Goal: Find specific page/section: Find specific page/section

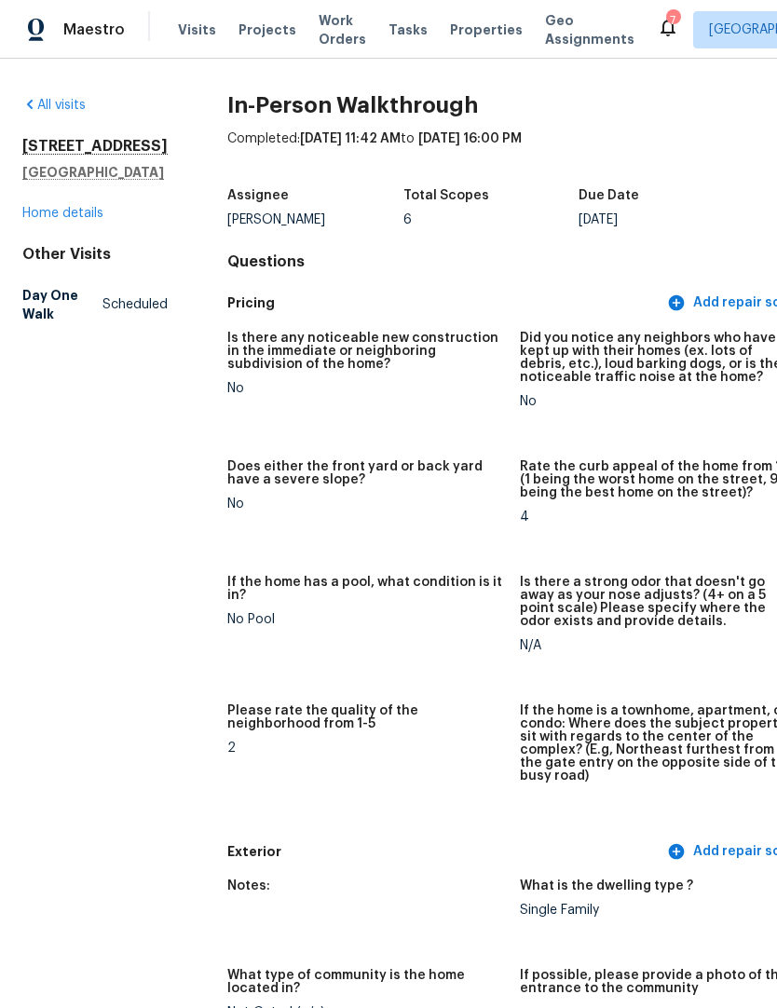
click at [182, 17] on div "Visits Projects Work Orders Tasks Properties Geo Assignments" at bounding box center [417, 29] width 479 height 37
click at [182, 37] on span "Visits" at bounding box center [197, 30] width 38 height 19
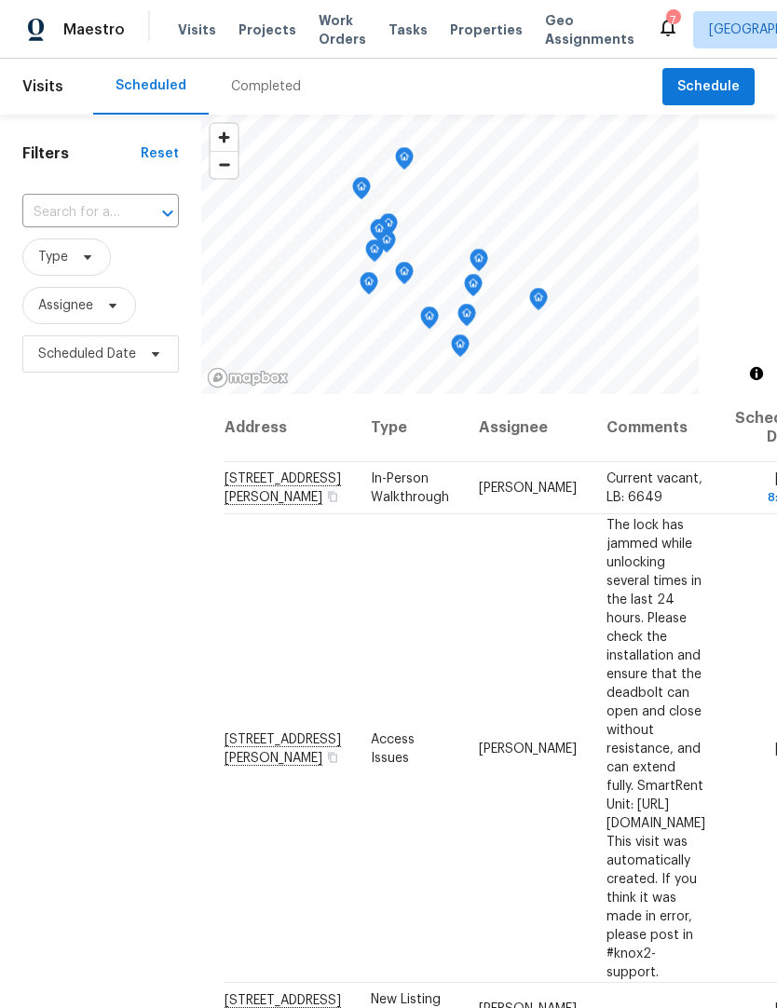
click at [454, 38] on span "Properties" at bounding box center [486, 30] width 73 height 19
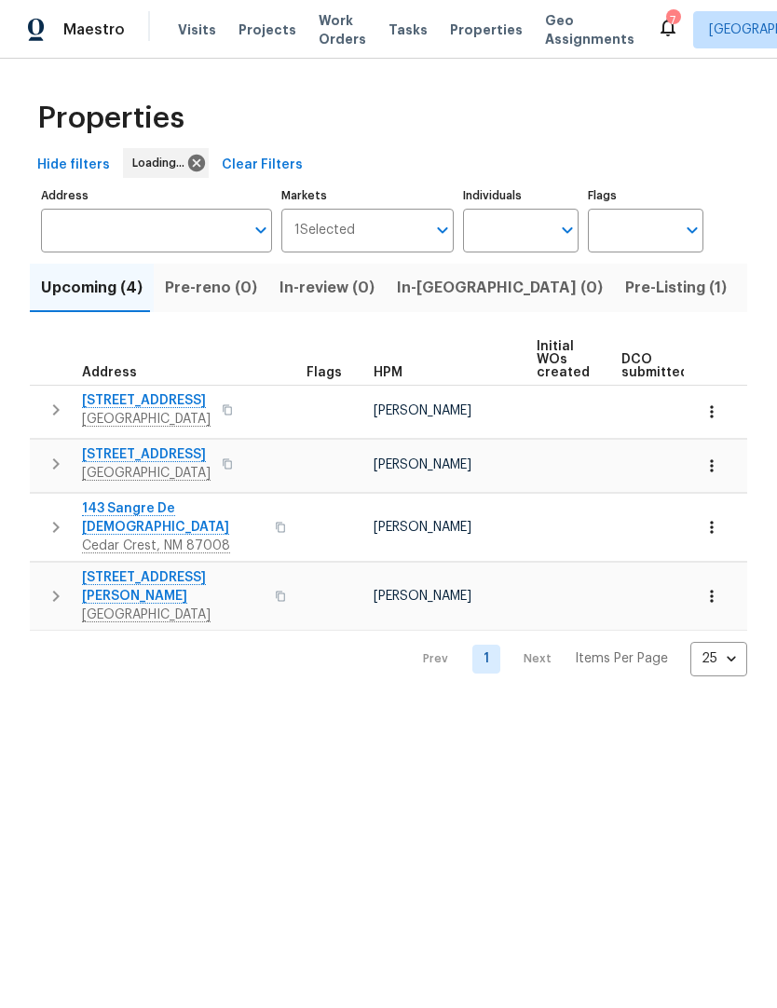
click at [88, 231] on input "Address" at bounding box center [142, 231] width 203 height 44
click at [88, 230] on input "Address" at bounding box center [142, 231] width 203 height 44
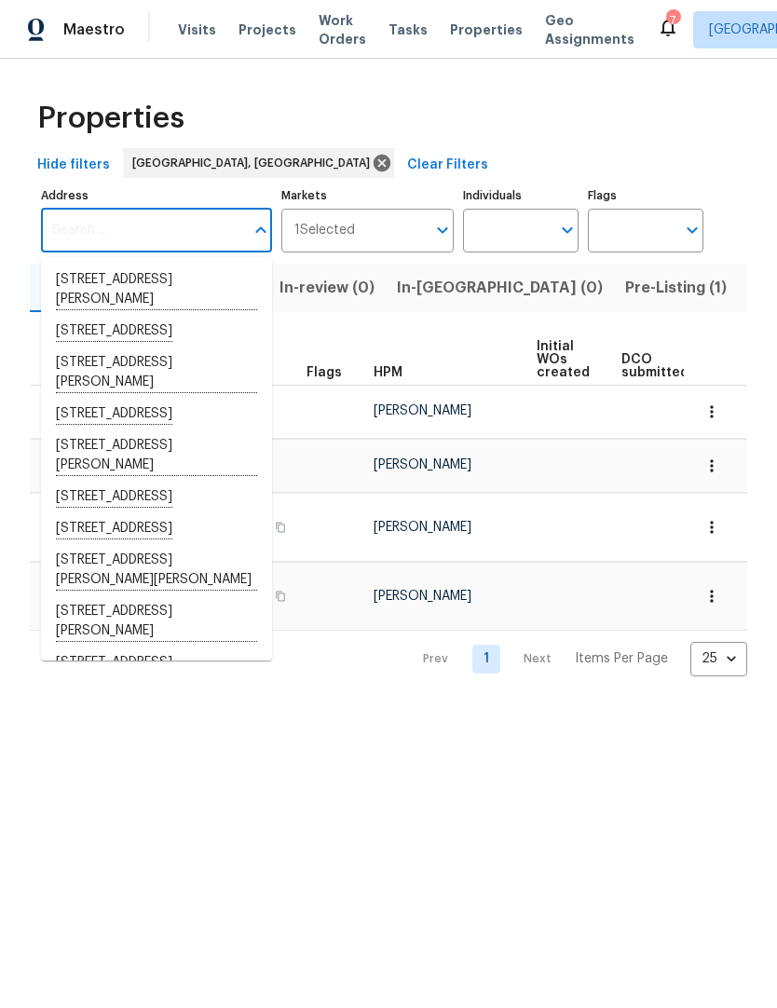
paste input "[STREET_ADDRESS]"
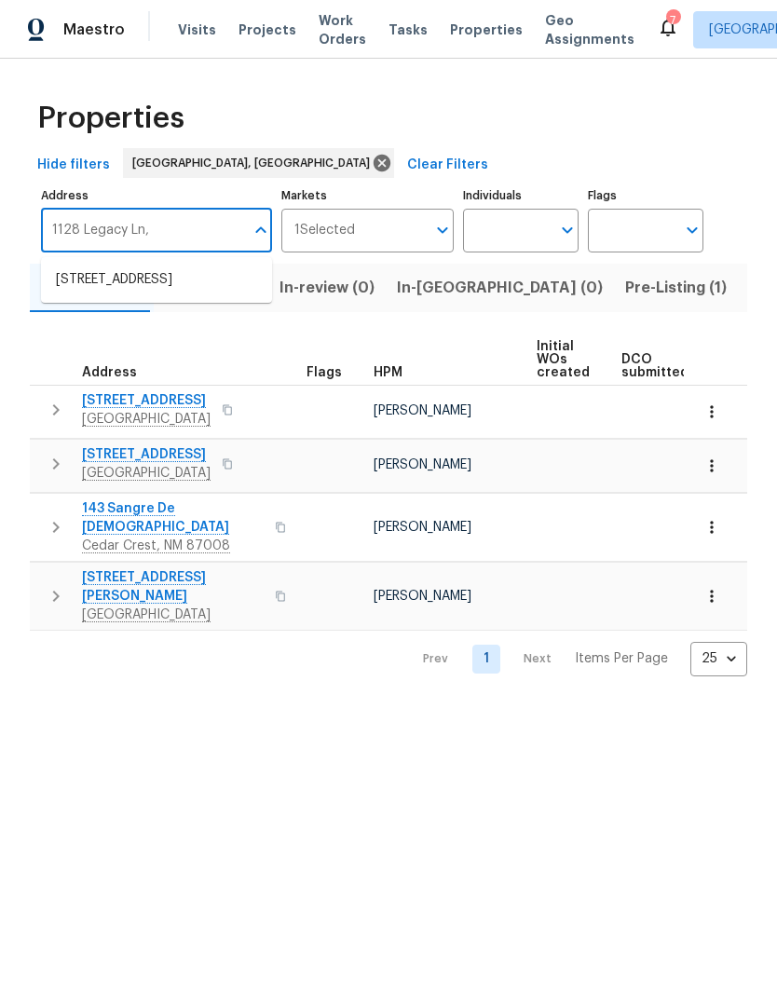
type input "1128 Legacy Ln,"
click at [102, 284] on li "[STREET_ADDRESS]" at bounding box center [156, 281] width 231 height 32
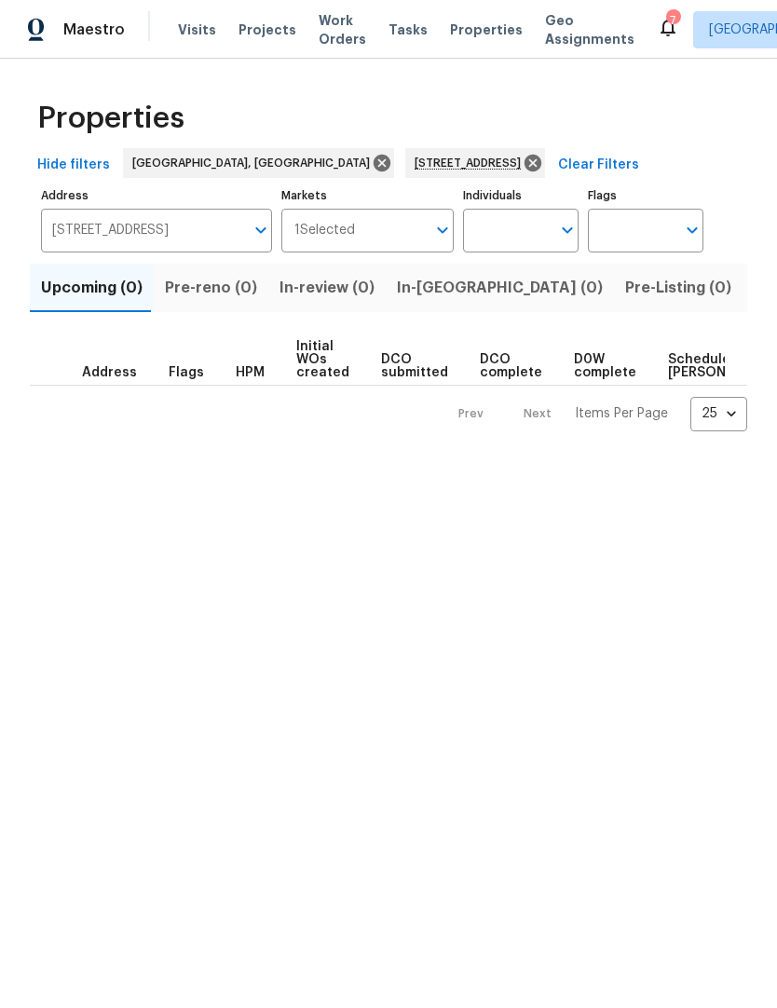
click at [191, 21] on span "Visits" at bounding box center [197, 30] width 38 height 19
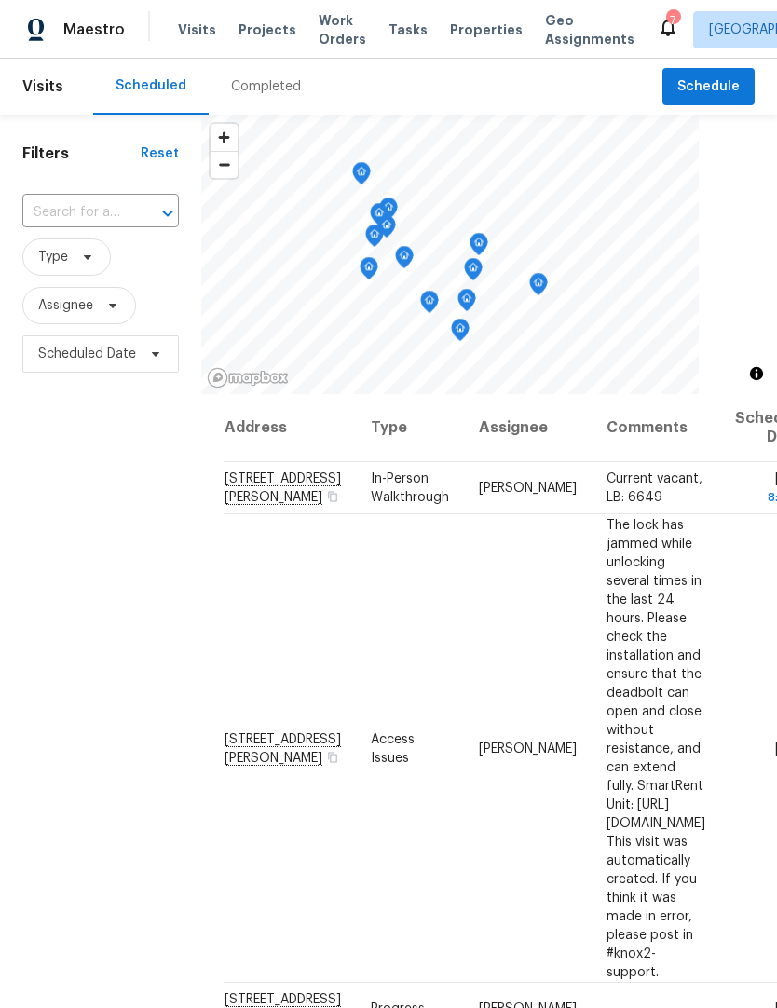
click at [183, 29] on span "Visits" at bounding box center [197, 30] width 38 height 19
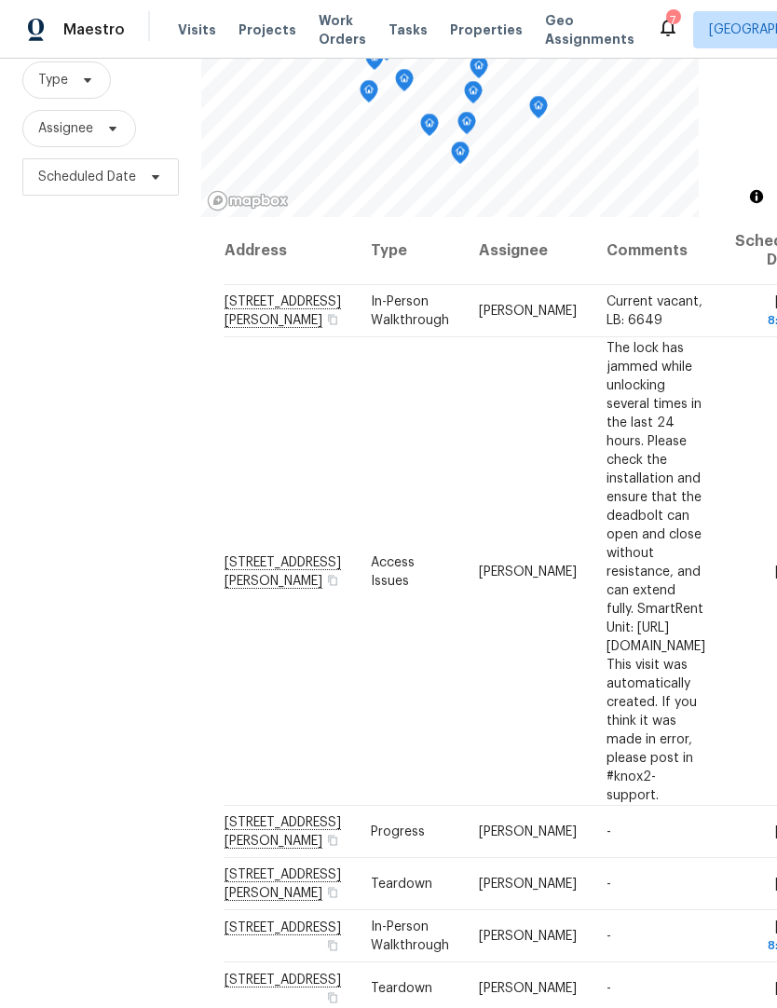
click at [189, 36] on span "Visits" at bounding box center [197, 30] width 38 height 19
click at [190, 32] on span "Visits" at bounding box center [197, 30] width 38 height 19
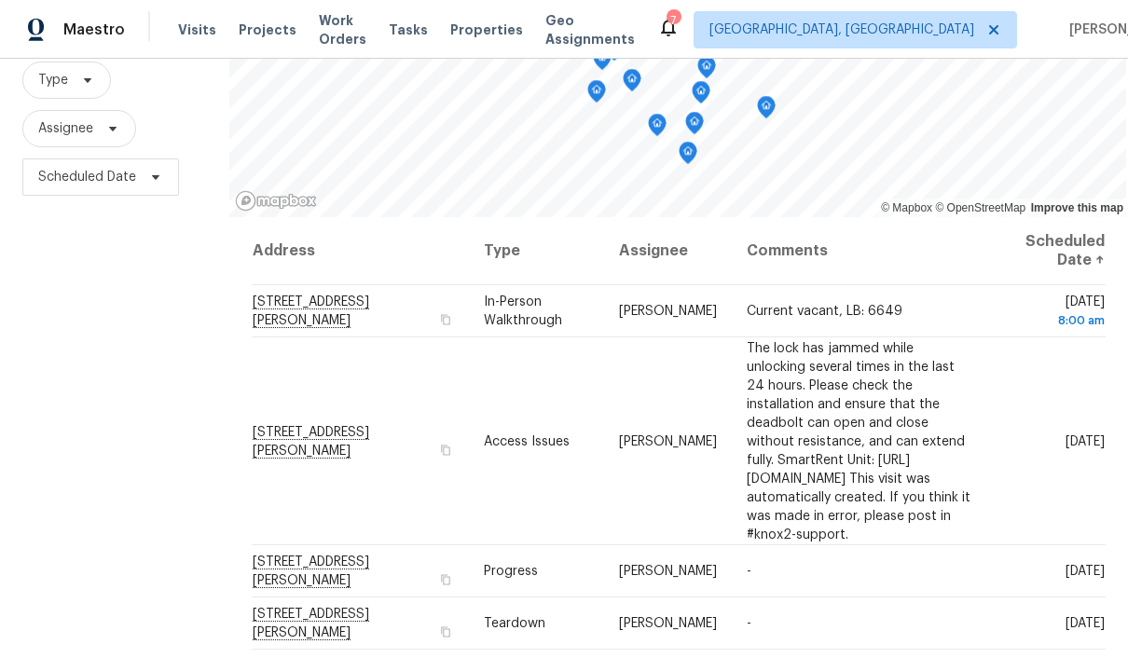
click at [198, 31] on span "Visits" at bounding box center [197, 30] width 38 height 19
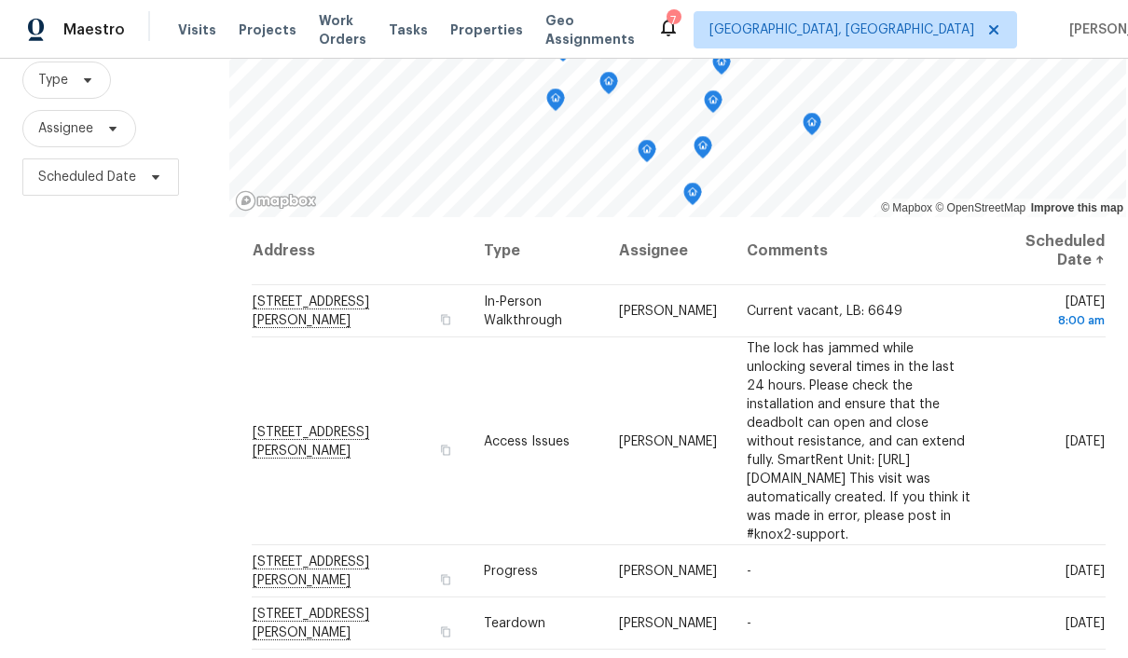
click at [776, 255] on th "Scheduled Date ↑" at bounding box center [1046, 251] width 117 height 68
